Goal: Transaction & Acquisition: Download file/media

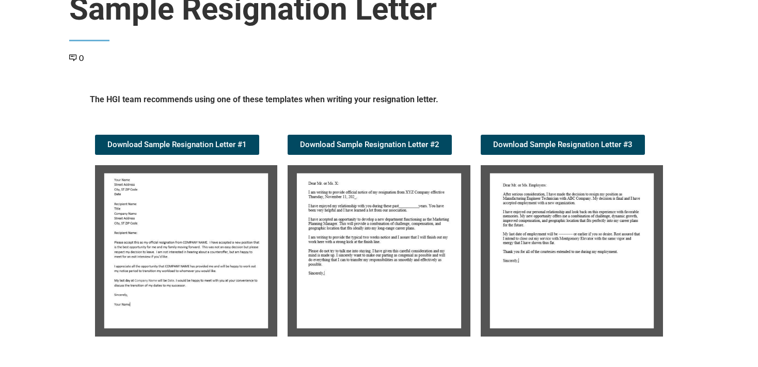
scroll to position [109, 0]
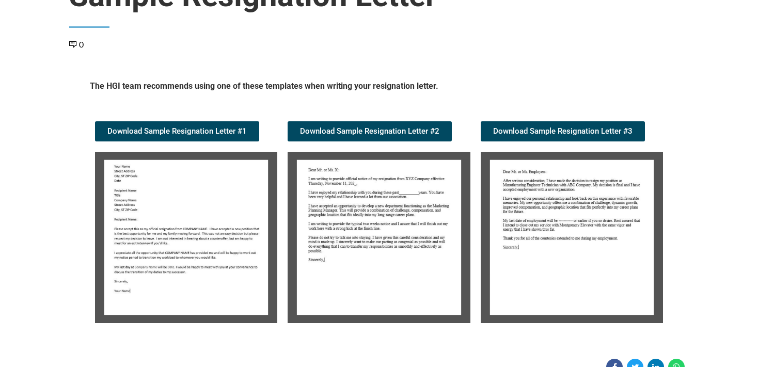
click at [206, 225] on img at bounding box center [186, 237] width 182 height 171
click at [185, 132] on span "Download Sample Resignation Letter #1" at bounding box center [176, 132] width 139 height 8
click at [528, 241] on img at bounding box center [572, 237] width 182 height 171
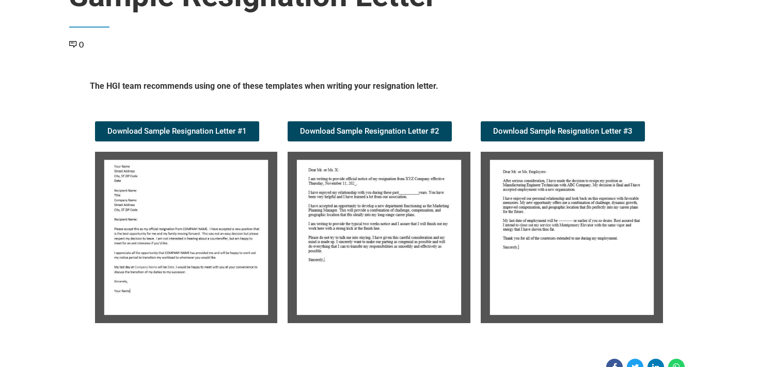
click at [534, 227] on img at bounding box center [572, 237] width 182 height 171
click at [546, 133] on span "Download Sample Resignation Letter #3" at bounding box center [562, 132] width 139 height 8
click at [391, 212] on img at bounding box center [379, 237] width 182 height 171
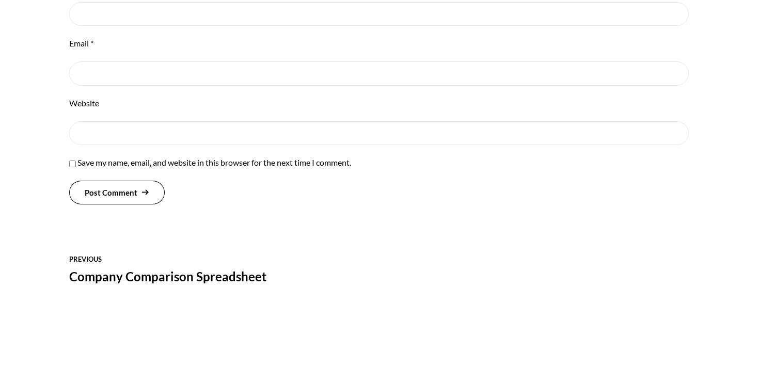
scroll to position [626, 0]
